Goal: Information Seeking & Learning: Learn about a topic

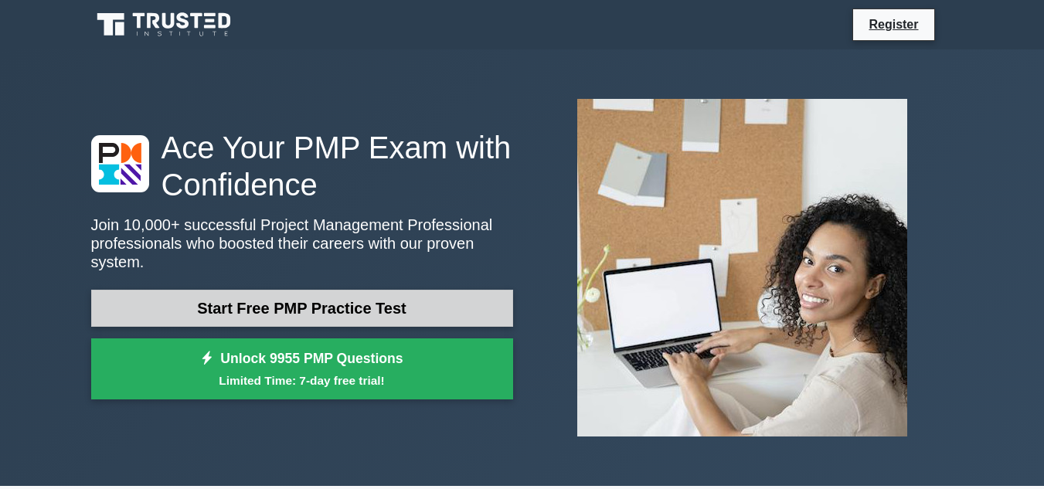
click at [339, 302] on link "Start Free PMP Practice Test" at bounding box center [302, 308] width 422 height 37
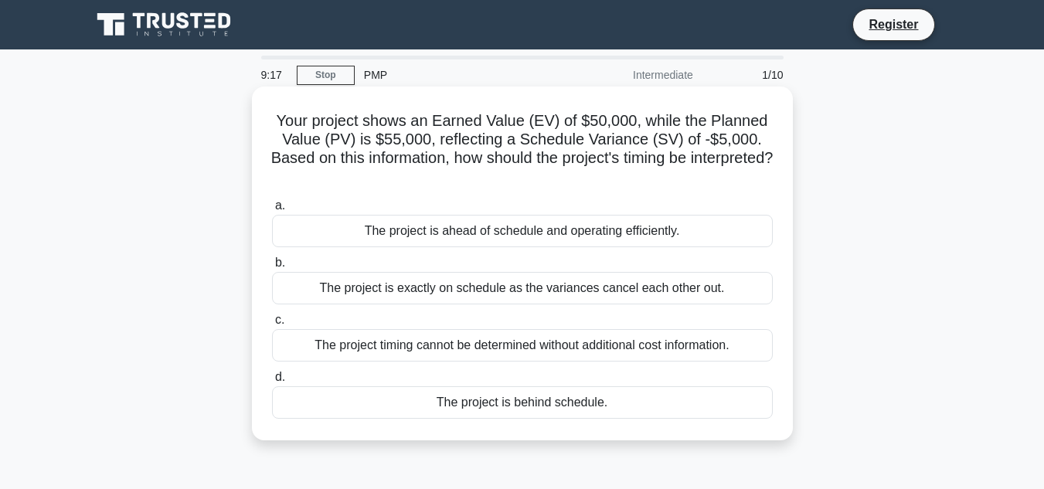
click at [654, 348] on div "The project timing cannot be determined without additional cost information." at bounding box center [522, 345] width 501 height 32
click at [272, 325] on input "c. The project timing cannot be determined without additional cost information." at bounding box center [272, 320] width 0 height 10
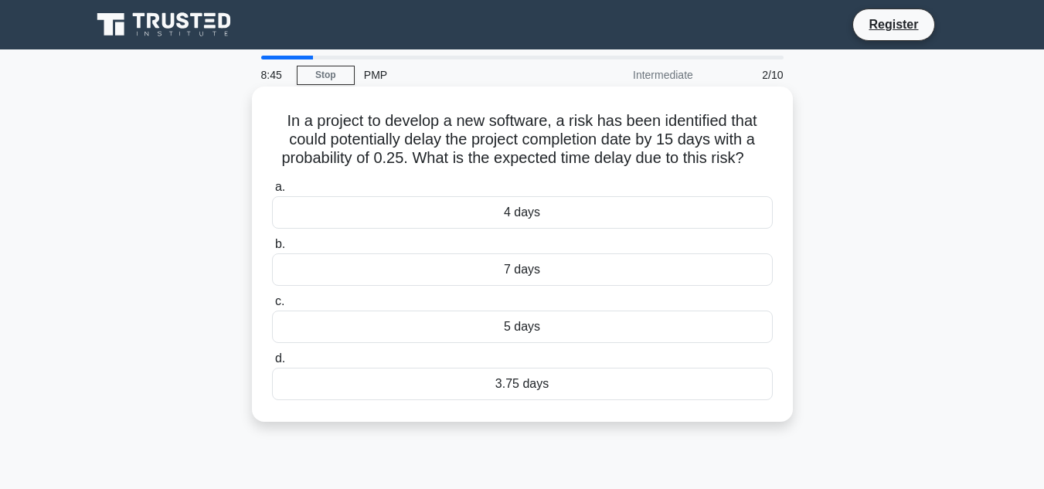
click at [529, 218] on div "4 days" at bounding box center [522, 212] width 501 height 32
click at [272, 192] on input "a. 4 days" at bounding box center [272, 187] width 0 height 10
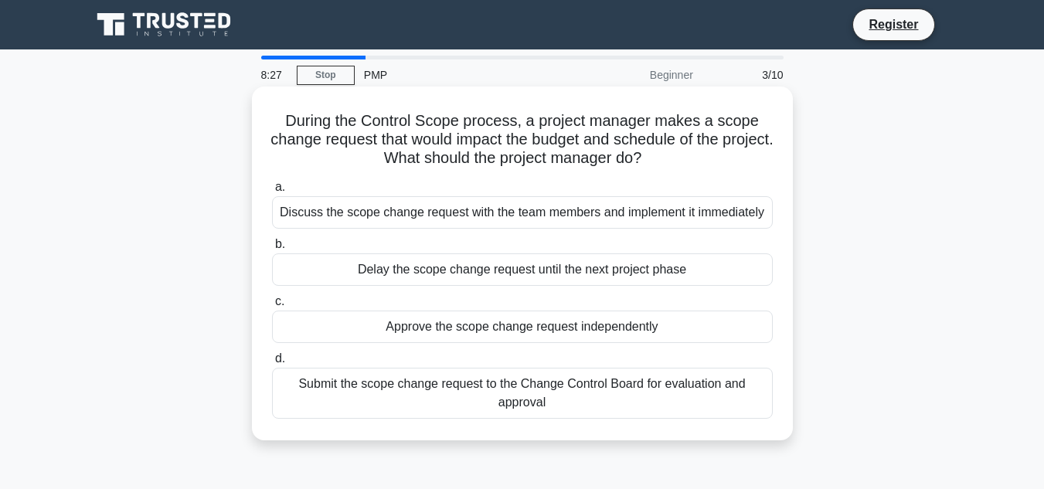
click at [537, 216] on div "Discuss the scope change request with the team members and implement it immedia…" at bounding box center [522, 212] width 501 height 32
click at [272, 192] on input "a. Discuss the scope change request with the team members and implement it imme…" at bounding box center [272, 187] width 0 height 10
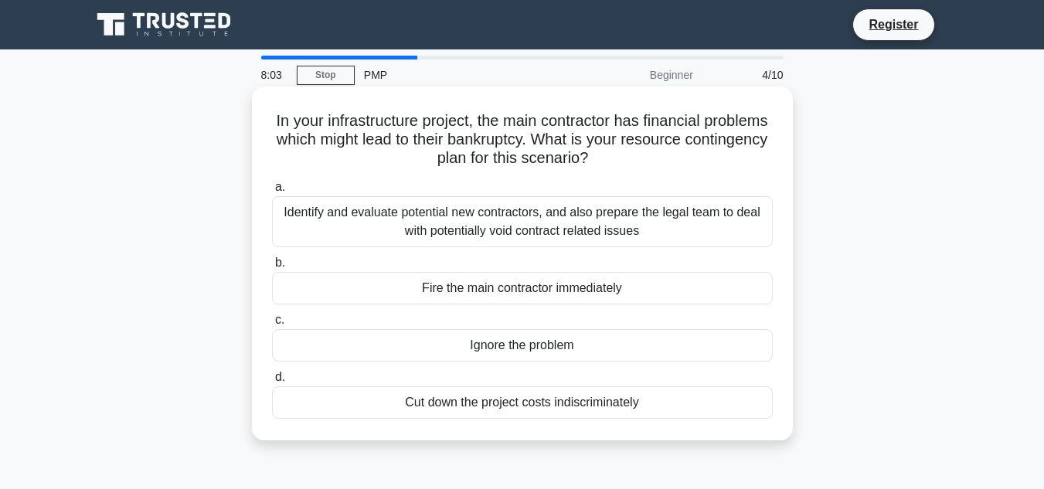
click at [469, 229] on div "Identify and evaluate potential new contractors, and also prepare the legal tea…" at bounding box center [522, 221] width 501 height 51
click at [272, 192] on input "a. Identify and evaluate potential new contractors, and also prepare the legal …" at bounding box center [272, 187] width 0 height 10
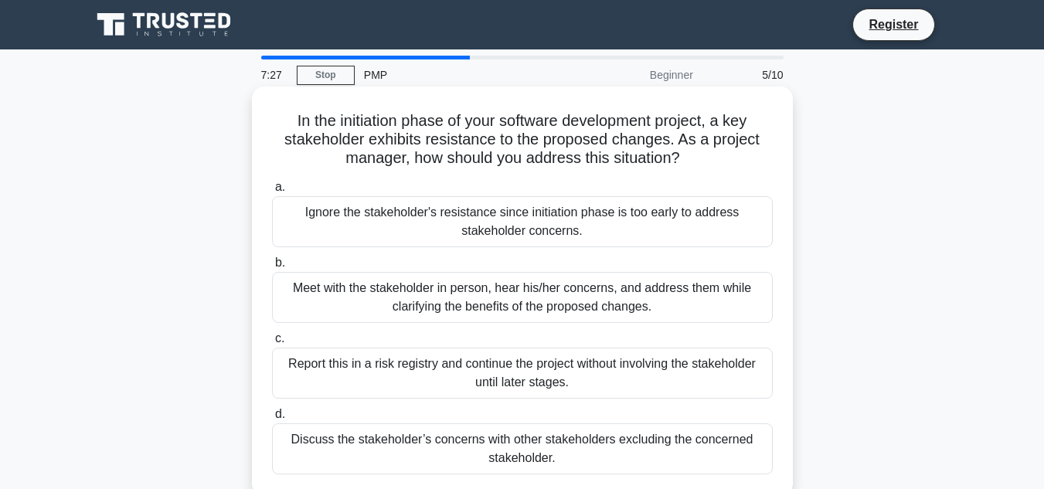
click at [590, 310] on div "Meet with the stakeholder in person, hear his/her concerns, and address them wh…" at bounding box center [522, 297] width 501 height 51
click at [272, 268] on input "b. Meet with the stakeholder in person, hear his/her concerns, and address them…" at bounding box center [272, 263] width 0 height 10
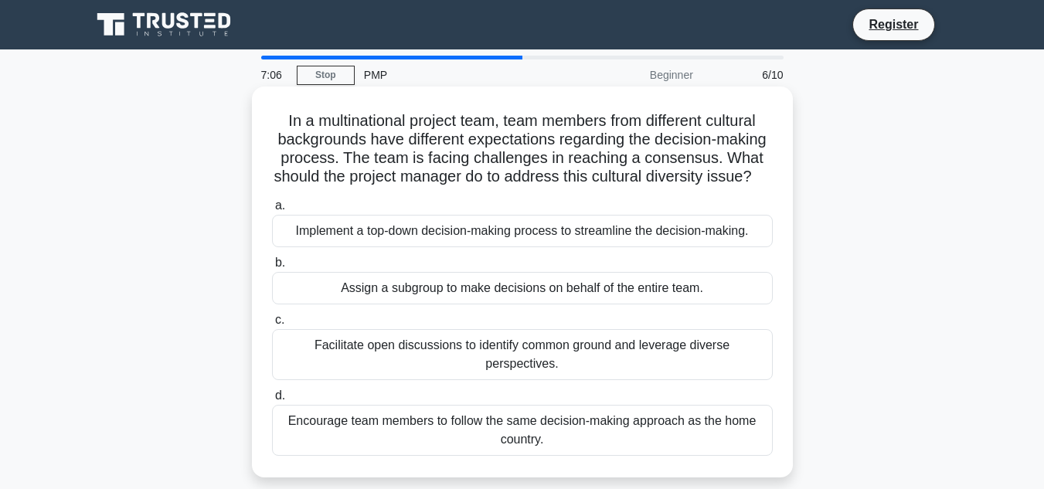
click at [502, 368] on div "Facilitate open discussions to identify common ground and leverage diverse pers…" at bounding box center [522, 354] width 501 height 51
click at [272, 325] on input "c. Facilitate open discussions to identify common ground and leverage diverse p…" at bounding box center [272, 320] width 0 height 10
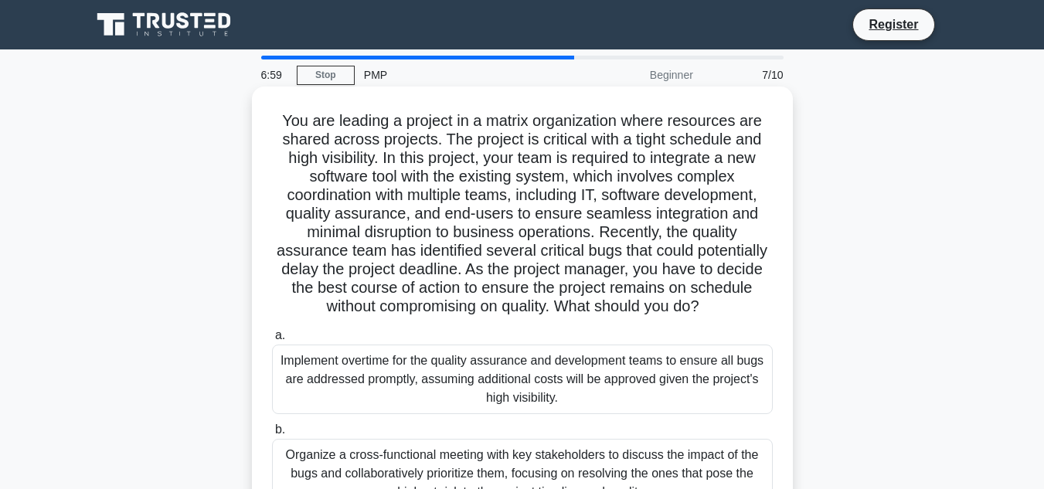
click at [468, 365] on div "Implement overtime for the quality assurance and development teams to ensure al…" at bounding box center [522, 380] width 501 height 70
click at [272, 341] on input "a. Implement overtime for the quality assurance and development teams to ensure…" at bounding box center [272, 336] width 0 height 10
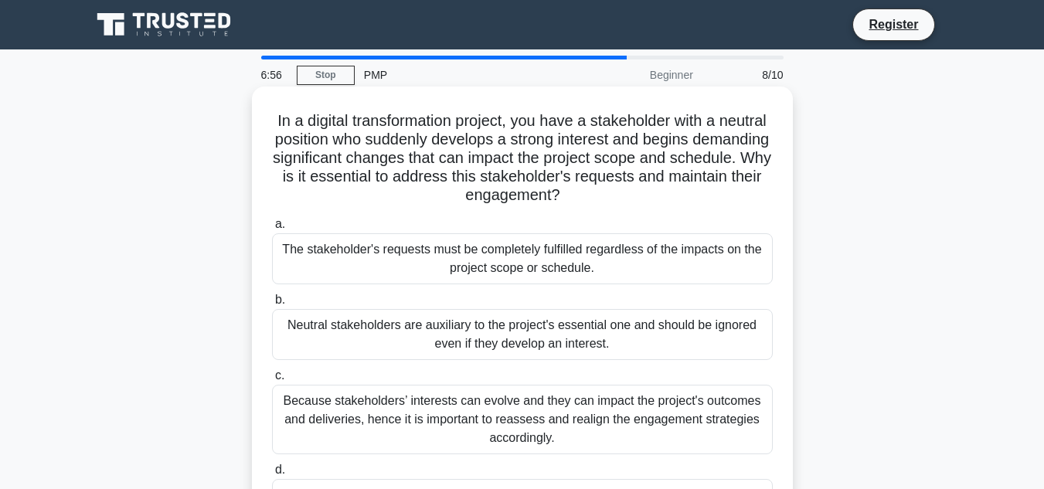
click at [532, 434] on div "Because stakeholders’ interests can evolve and they can impact the project's ou…" at bounding box center [522, 420] width 501 height 70
click at [272, 381] on input "c. Because stakeholders’ interests can evolve and they can impact the project's…" at bounding box center [272, 376] width 0 height 10
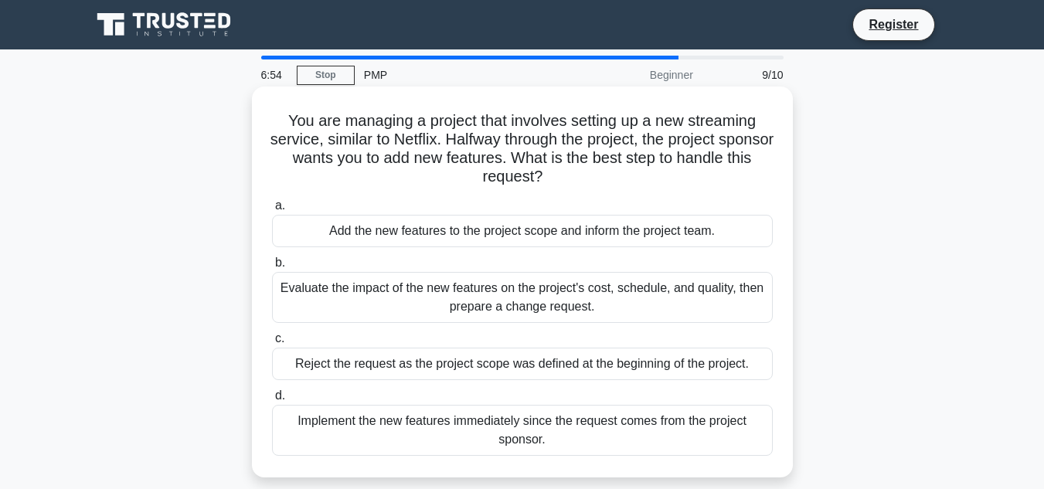
click at [508, 280] on div "Evaluate the impact of the new features on the project's cost, schedule, and qu…" at bounding box center [522, 297] width 501 height 51
click at [272, 268] on input "b. Evaluate the impact of the new features on the project's cost, schedule, and…" at bounding box center [272, 263] width 0 height 10
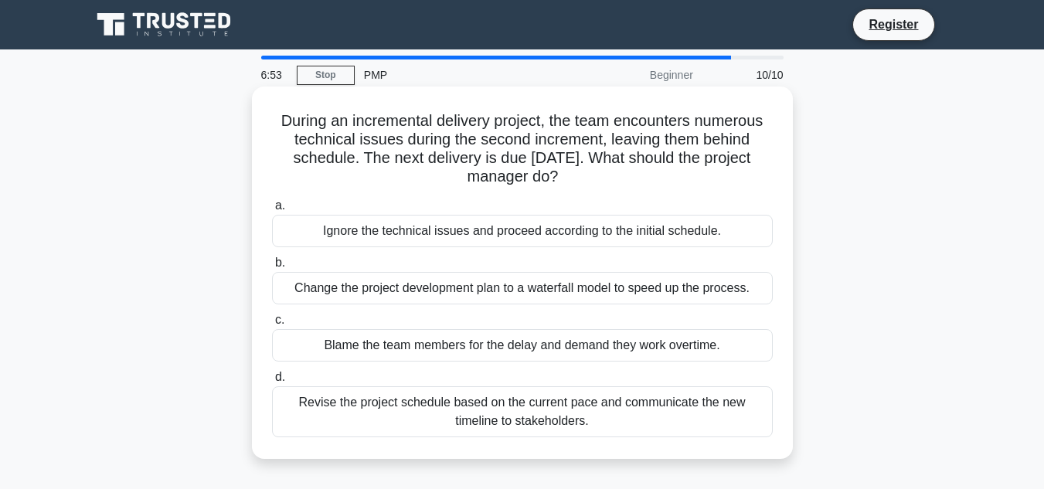
click at [537, 324] on label "c. Blame the team members for the delay and demand they work overtime." at bounding box center [522, 336] width 501 height 51
click at [272, 324] on input "c. Blame the team members for the delay and demand they work overtime." at bounding box center [272, 320] width 0 height 10
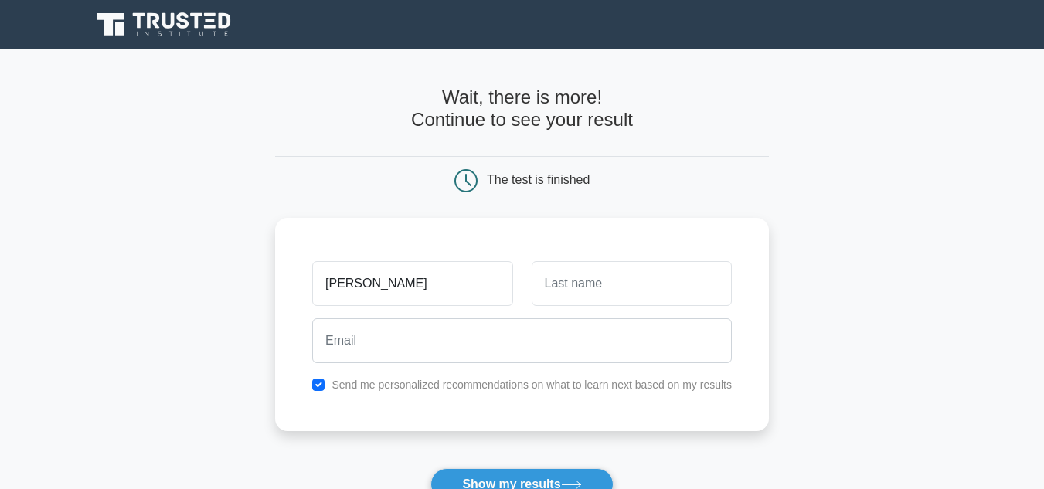
type input "ABEL"
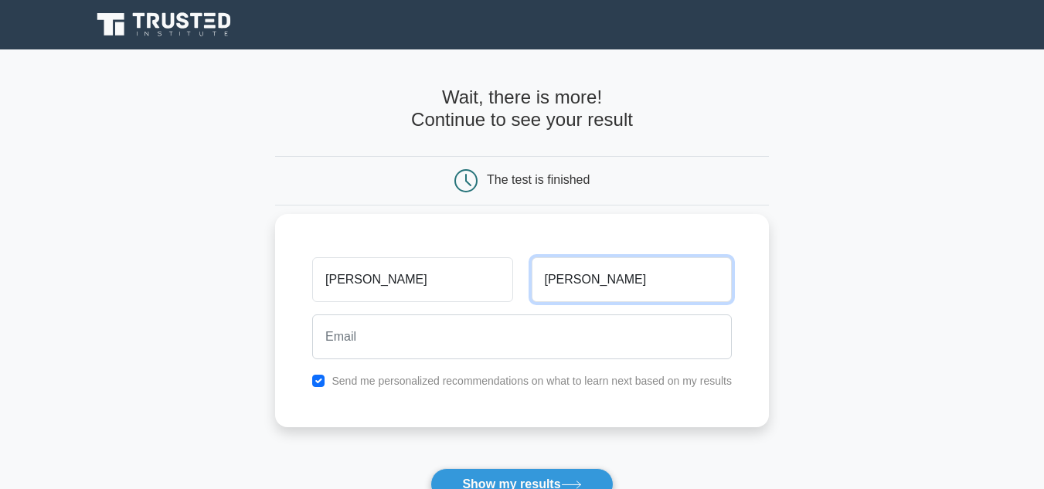
type input "DANIEL"
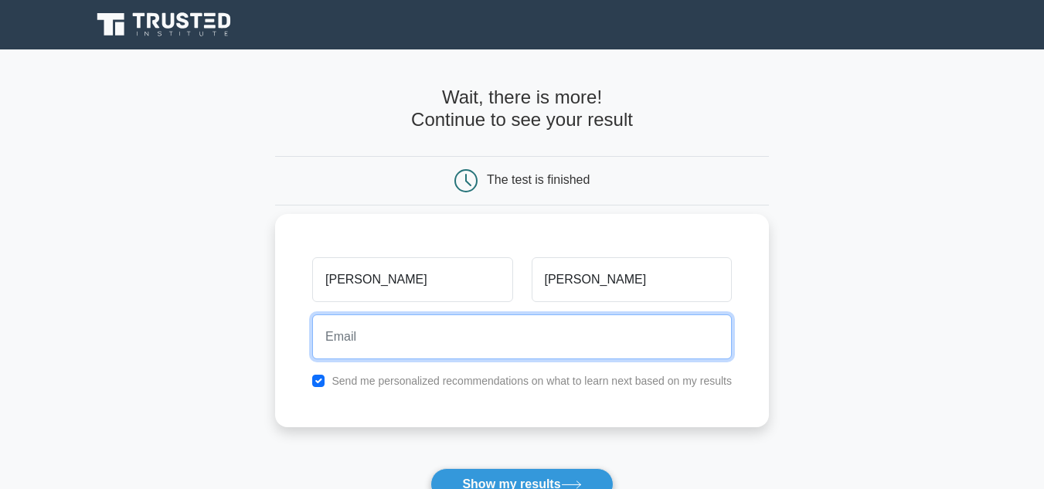
click at [475, 339] on input "email" at bounding box center [522, 336] width 420 height 45
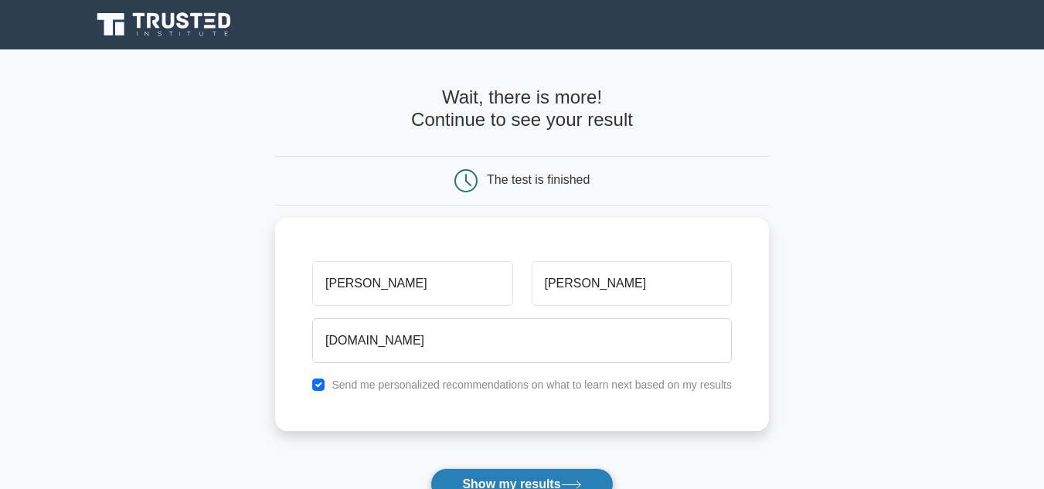
click at [549, 483] on button "Show my results" at bounding box center [521, 484] width 182 height 32
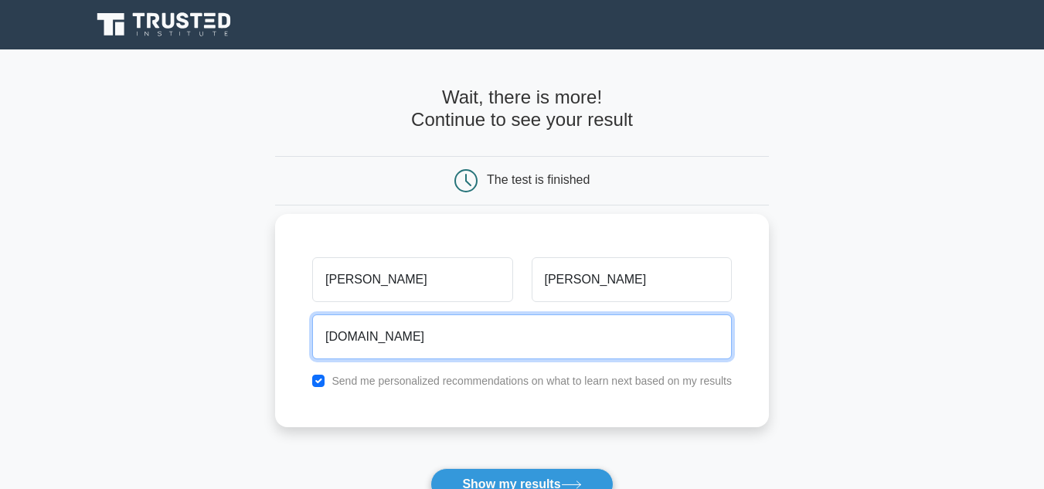
click at [428, 338] on input "abelitosheyindaniel.com" at bounding box center [522, 336] width 420 height 45
type input "abelitosheyindaniel@gmail.com"
click at [430, 468] on button "Show my results" at bounding box center [521, 484] width 182 height 32
